Goal: Task Accomplishment & Management: Manage account settings

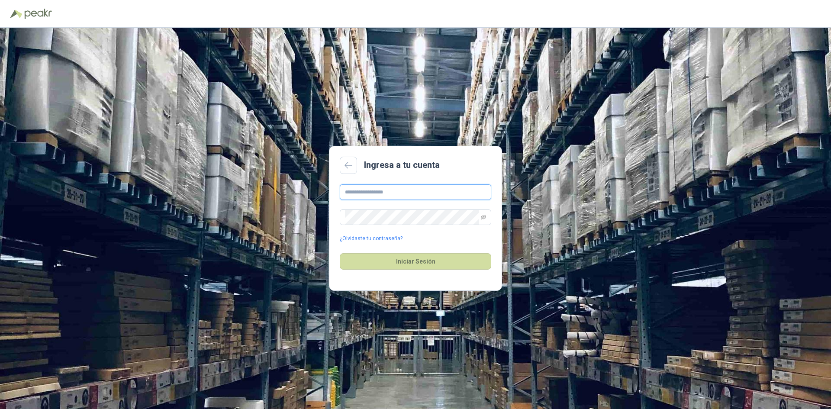
click at [418, 196] on input "text" at bounding box center [416, 192] width 152 height 16
drag, startPoint x: 373, startPoint y: 191, endPoint x: 339, endPoint y: 193, distance: 34.2
click at [339, 193] on main "**********" at bounding box center [415, 218] width 173 height 145
type input "**********"
click at [488, 219] on span at bounding box center [416, 218] width 152 height 16
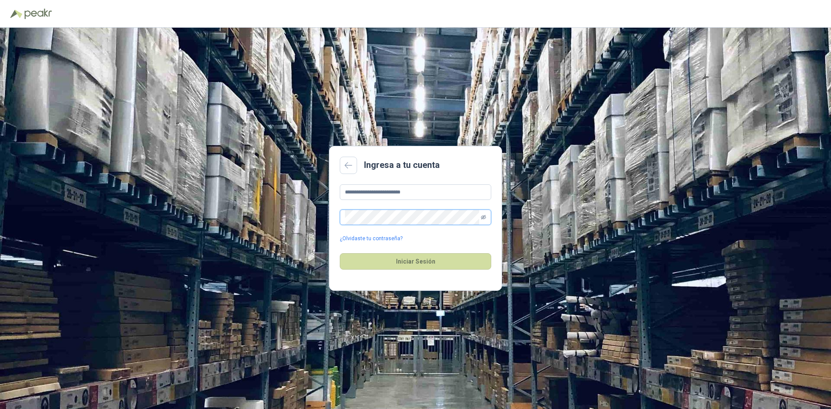
click at [485, 217] on icon "eye-invisible" at bounding box center [483, 217] width 5 height 5
click at [430, 264] on button "Iniciar Sesión" at bounding box center [416, 261] width 152 height 16
click at [474, 265] on button "Iniciar Sesión" at bounding box center [416, 261] width 152 height 16
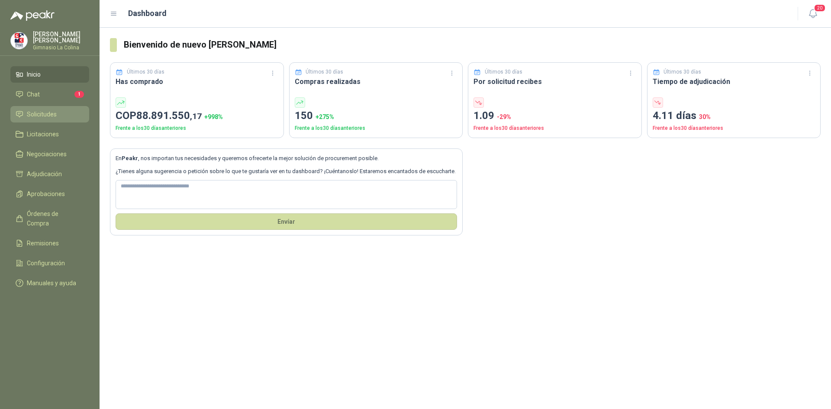
click at [57, 119] on link "Solicitudes" at bounding box center [49, 114] width 79 height 16
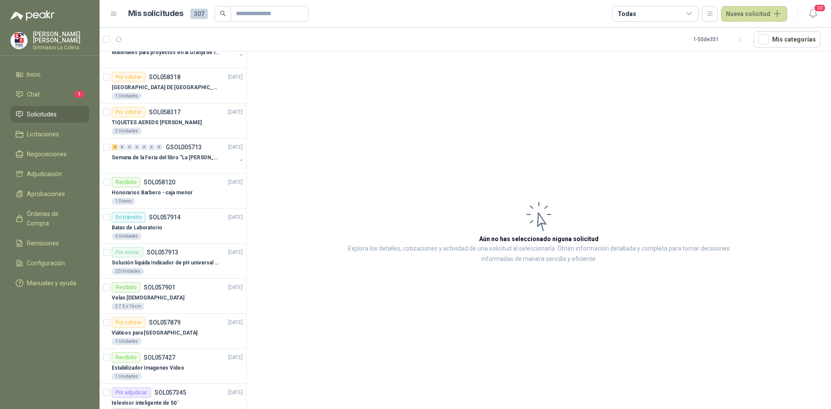
scroll to position [173, 0]
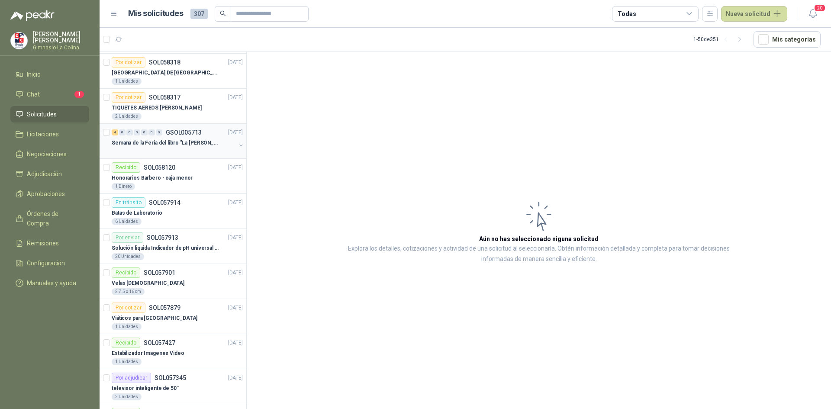
click at [179, 149] on div at bounding box center [174, 151] width 124 height 7
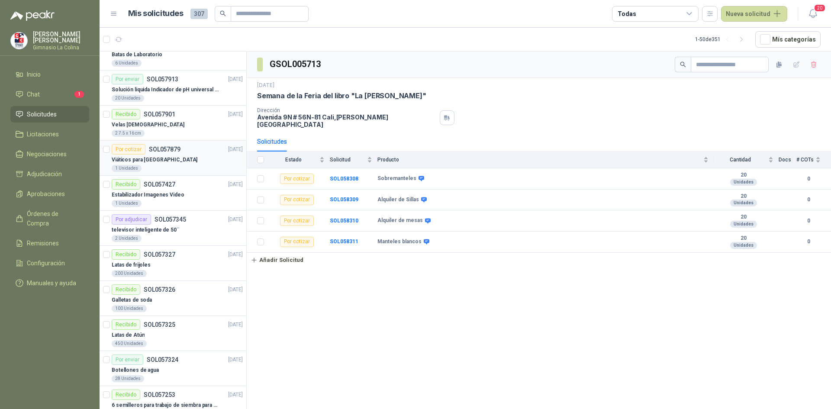
scroll to position [346, 0]
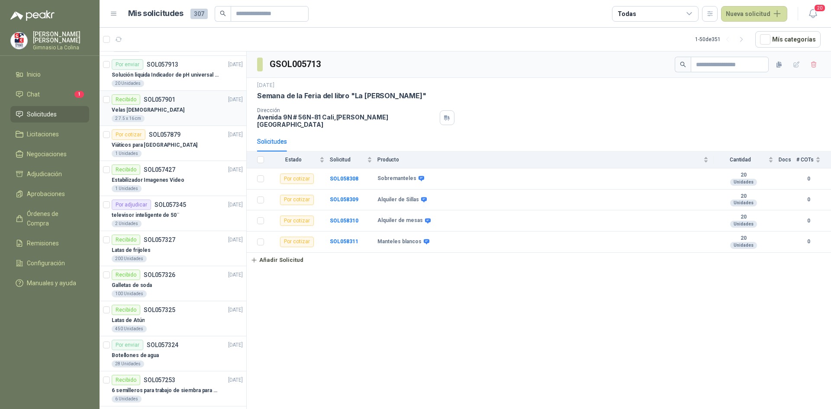
click at [161, 116] on div "2 7.5 x 16 cm" at bounding box center [177, 118] width 131 height 7
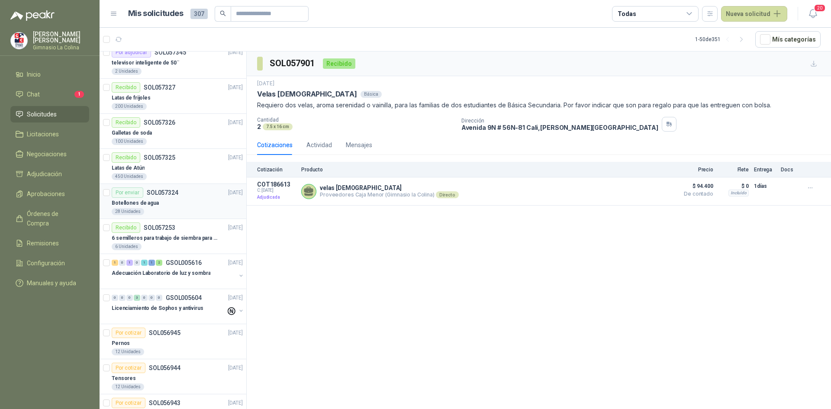
scroll to position [520, 0]
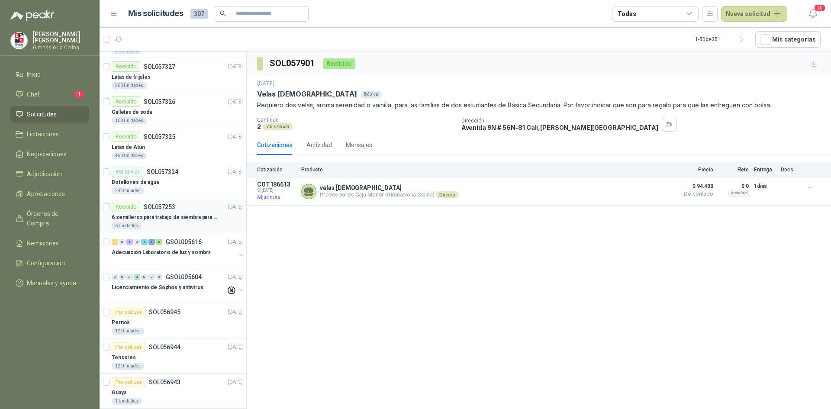
click at [168, 216] on p "6 semilleros para trabajo de siembra para estudiantes en la granja" at bounding box center [166, 217] width 108 height 8
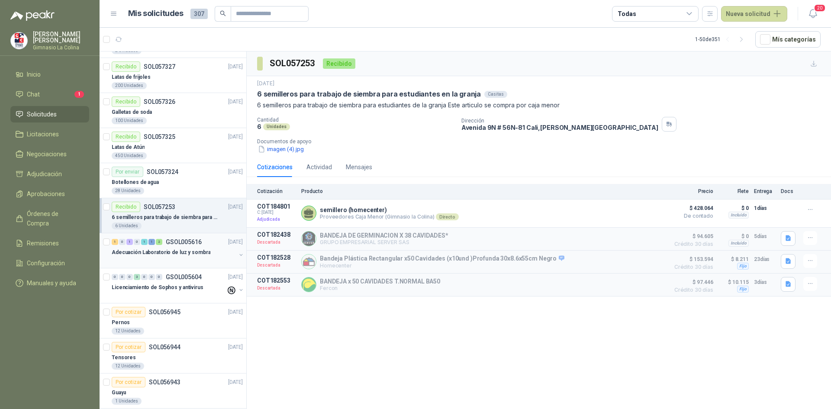
click at [187, 241] on p "GSOL005616" at bounding box center [184, 242] width 36 height 6
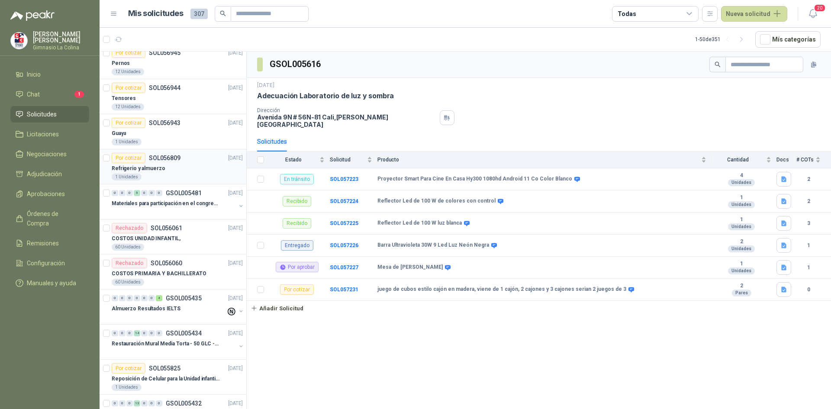
scroll to position [779, 0]
click at [181, 236] on div "COSTOS UNIDAD INFANTIL," at bounding box center [177, 238] width 131 height 10
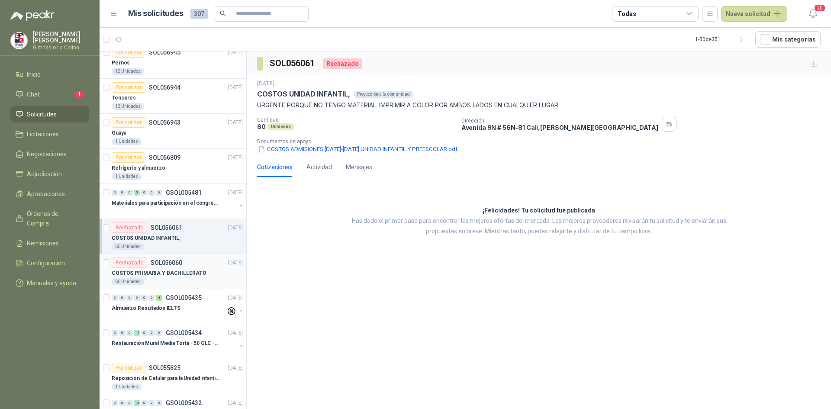
click at [186, 265] on div "Rechazado SOL056060 [DATE]" at bounding box center [177, 263] width 131 height 10
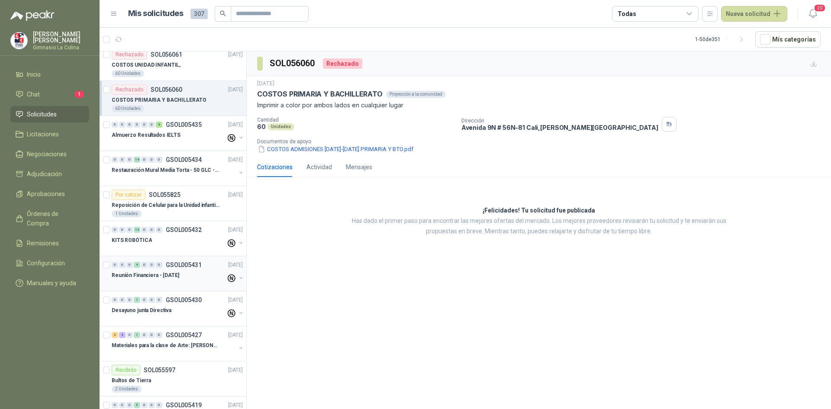
scroll to position [996, 0]
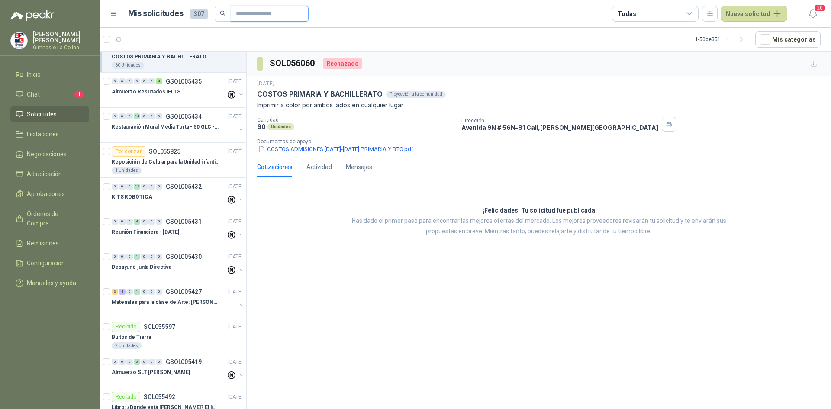
click at [257, 17] on input "text" at bounding box center [266, 13] width 61 height 15
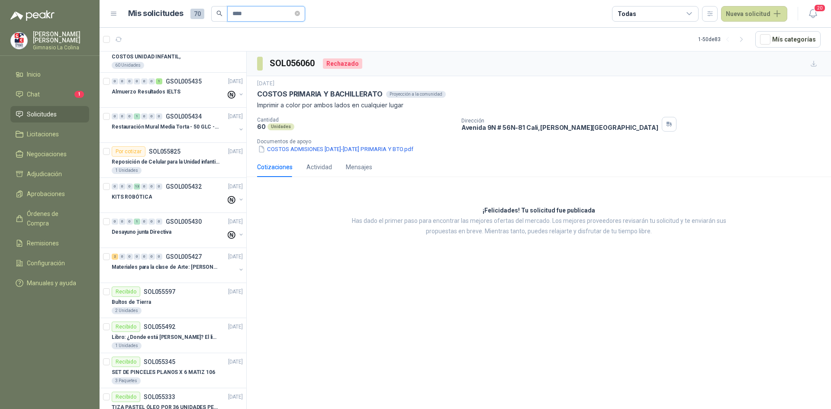
scroll to position [0, 0]
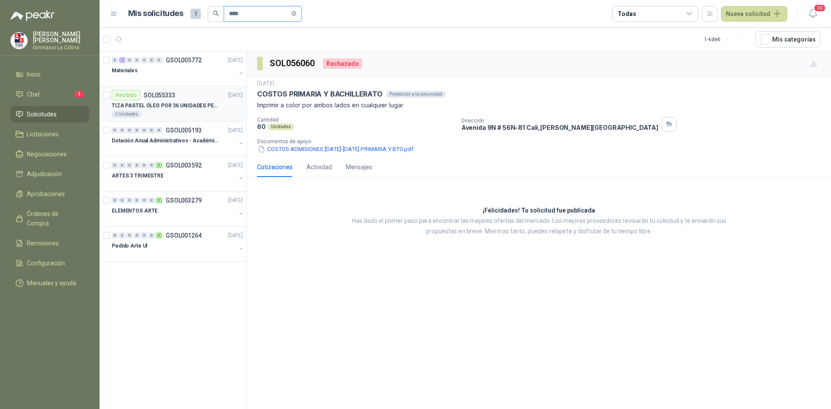
type input "****"
click at [207, 99] on div "Recibido SOL055333 [DATE]" at bounding box center [177, 95] width 131 height 10
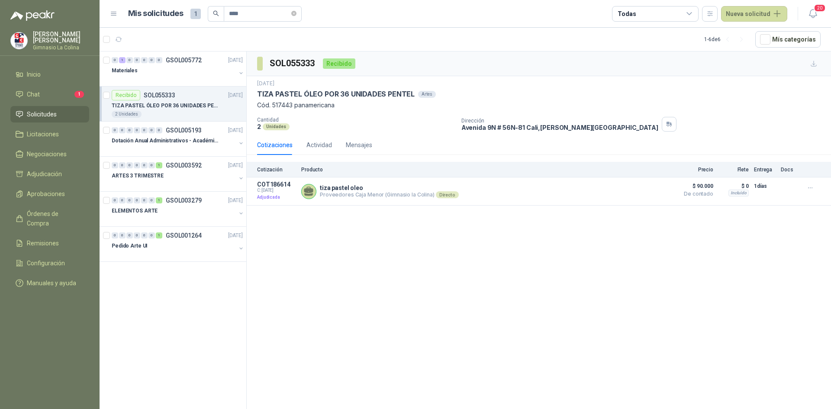
click at [17, 40] on img at bounding box center [19, 40] width 16 height 16
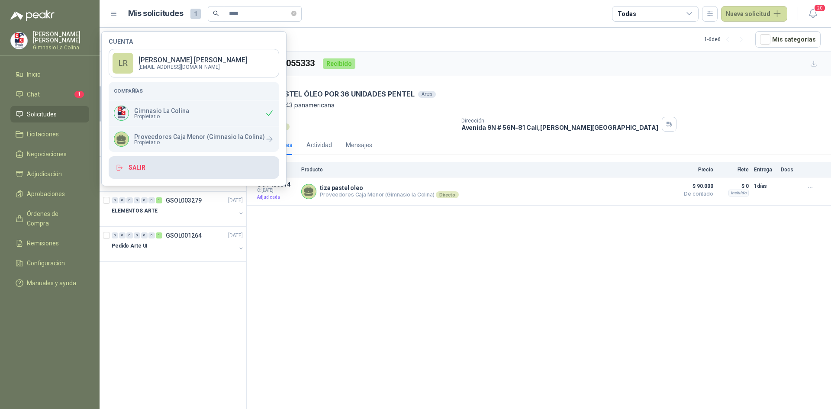
click at [139, 164] on button "Salir" at bounding box center [194, 167] width 171 height 23
